Goal: Transaction & Acquisition: Purchase product/service

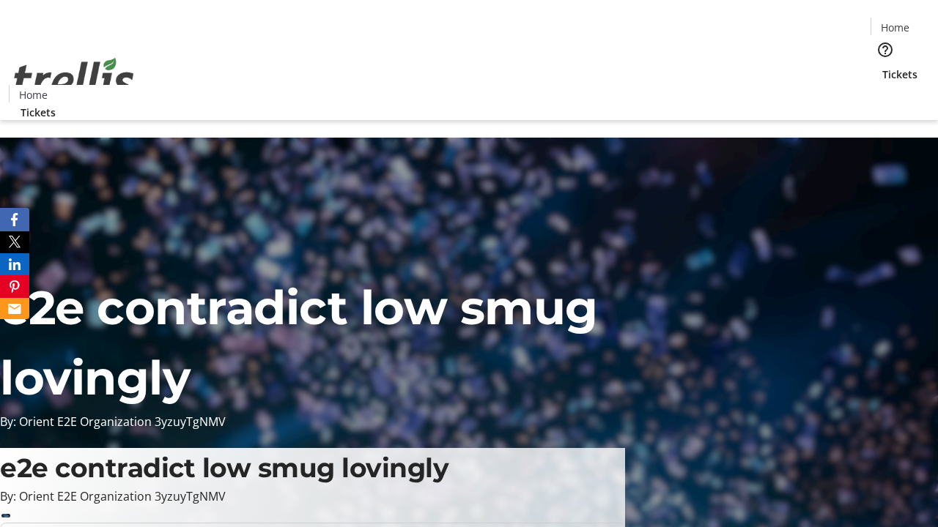
click at [882, 67] on span "Tickets" at bounding box center [899, 74] width 35 height 15
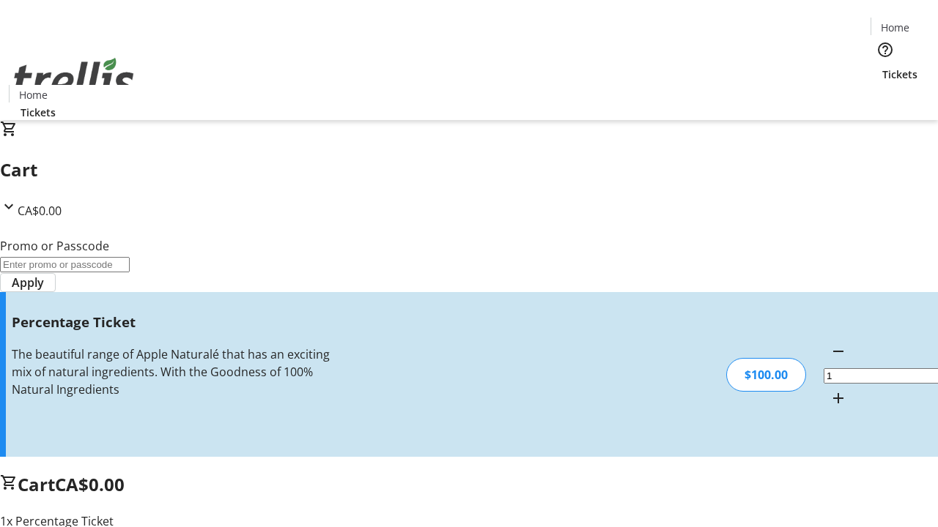
type input "BAR"
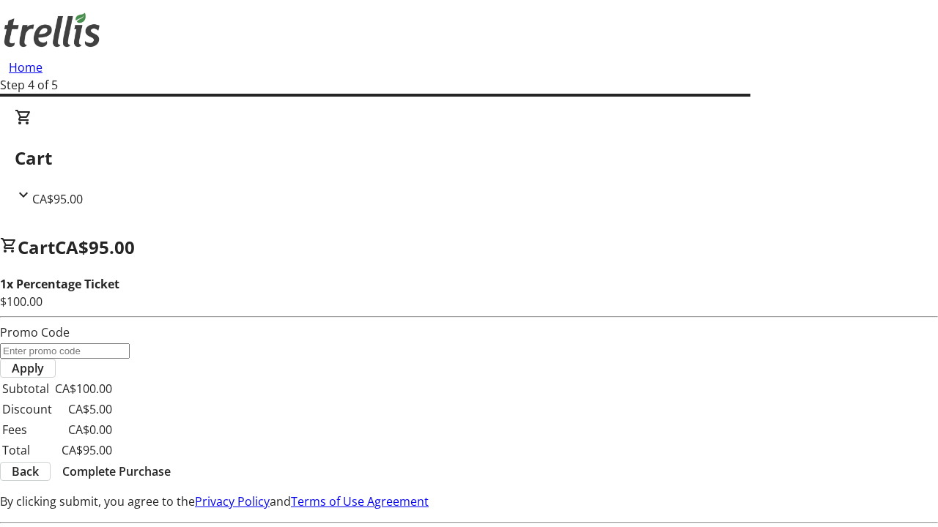
click at [171, 463] on span "Complete Purchase" at bounding box center [116, 472] width 108 height 18
